Goal: Information Seeking & Learning: Learn about a topic

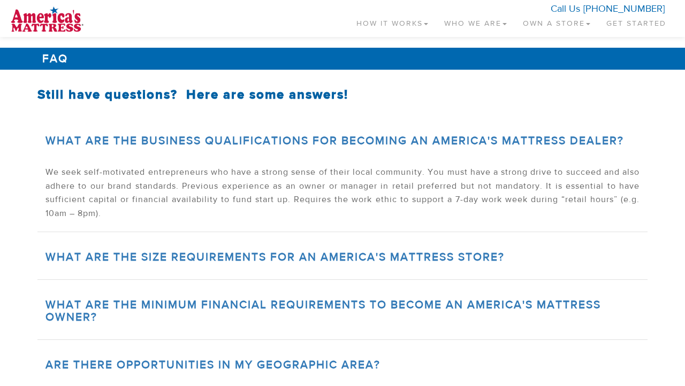
scroll to position [528, 0]
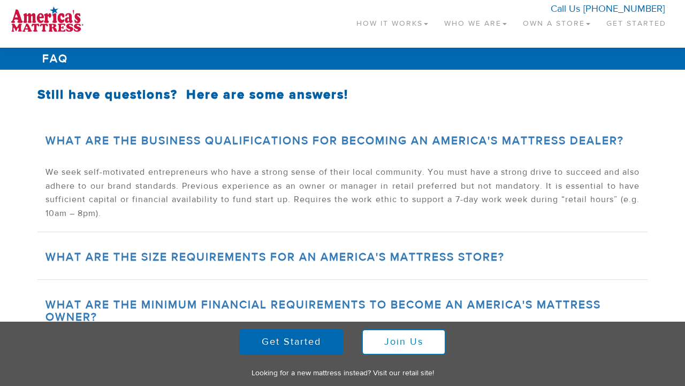
scroll to position [528, 0]
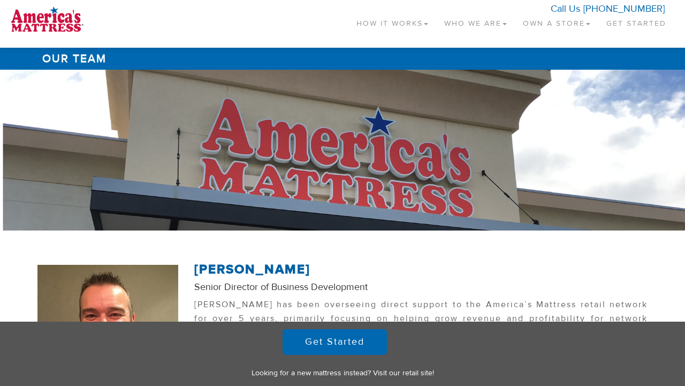
scroll to position [548, 0]
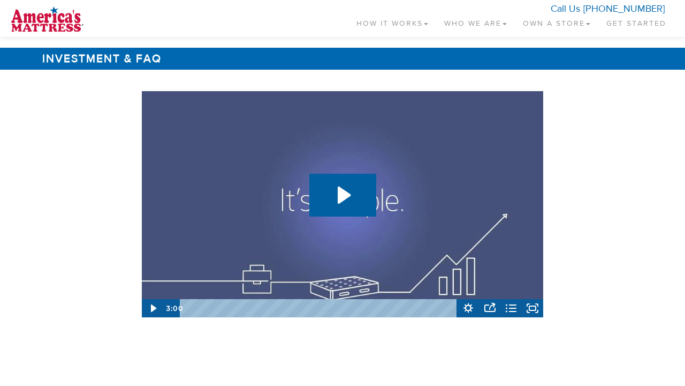
scroll to position [1603, 0]
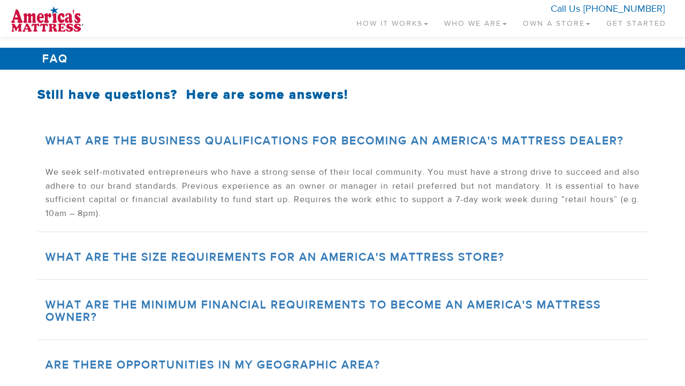
scroll to position [528, 0]
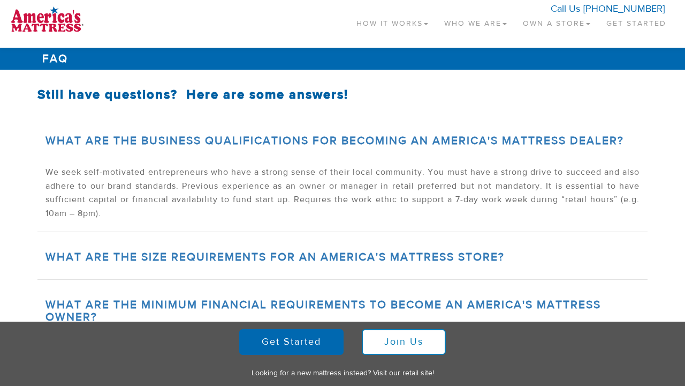
scroll to position [528, 0]
